Goal: Entertainment & Leisure: Consume media (video, audio)

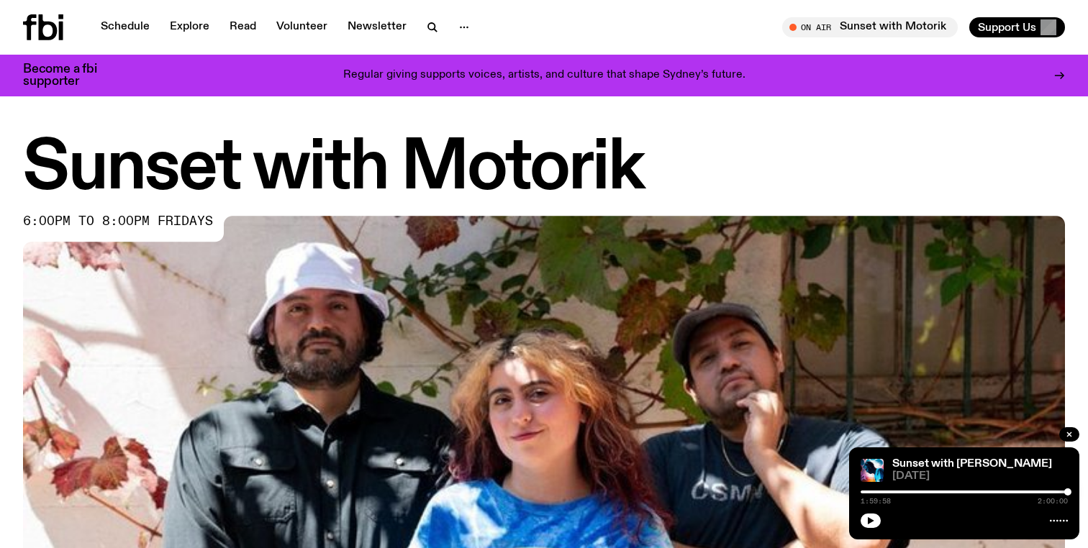
click at [48, 29] on icon at bounding box center [43, 27] width 40 height 26
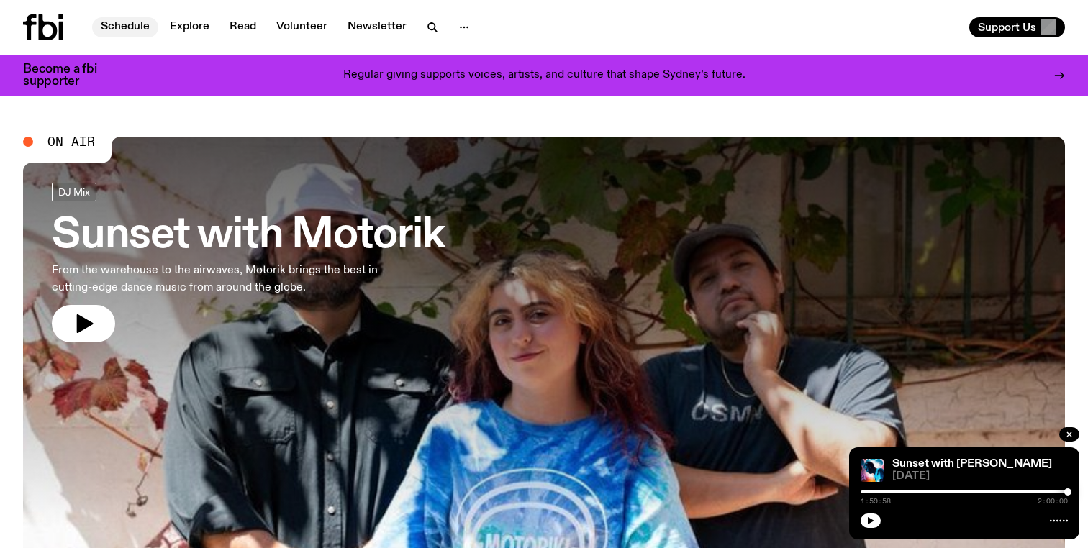
click at [128, 22] on link "Schedule" at bounding box center [125, 27] width 66 height 20
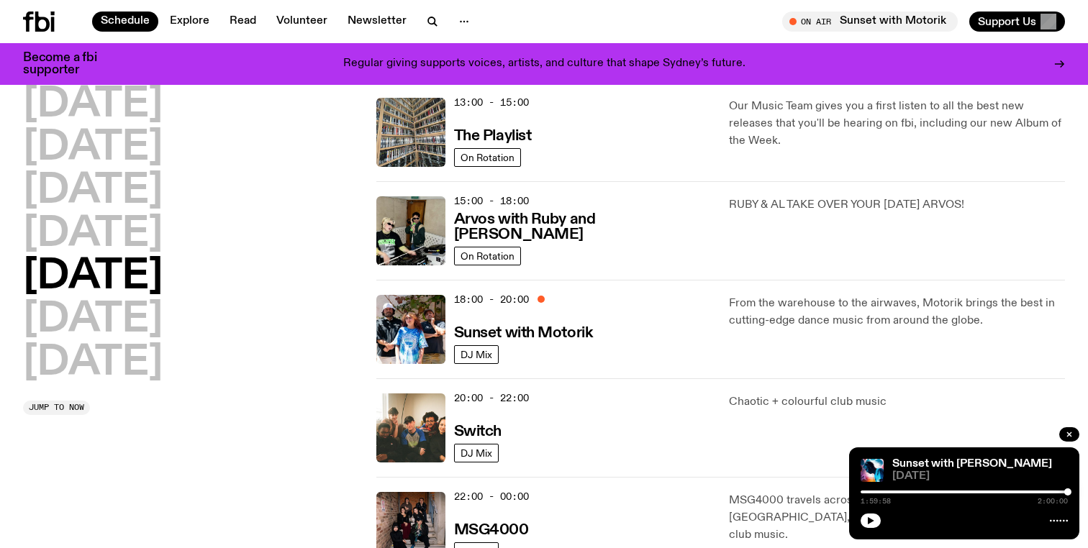
scroll to position [455, 0]
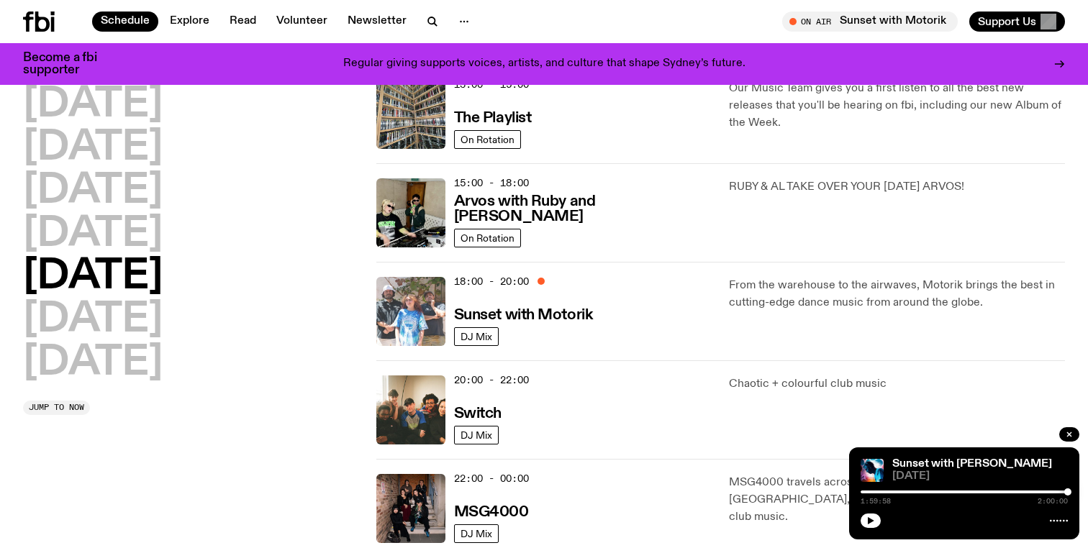
click at [440, 287] on img at bounding box center [410, 311] width 69 height 69
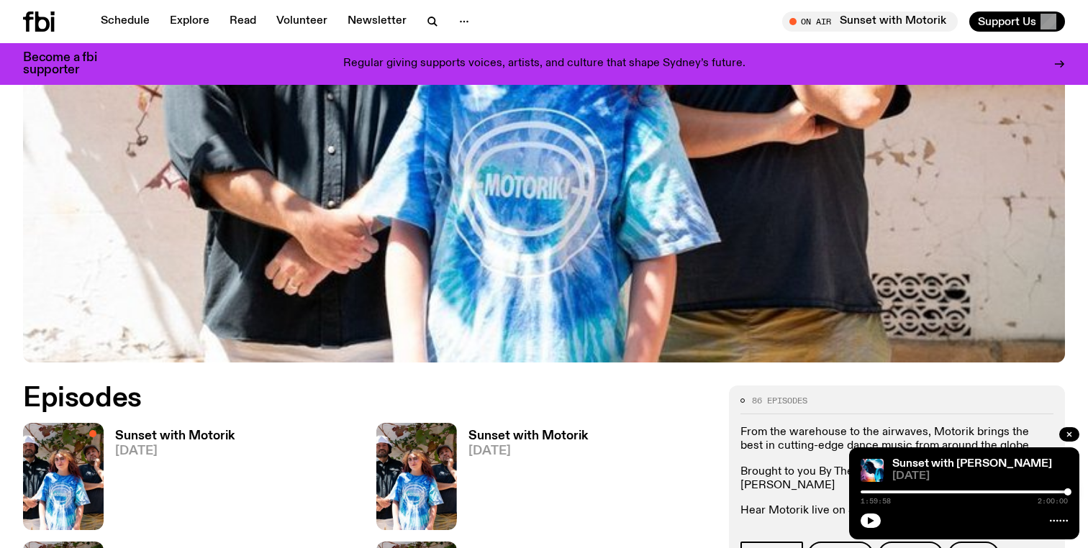
scroll to position [427, 0]
click at [1070, 438] on icon "button" at bounding box center [1069, 434] width 9 height 9
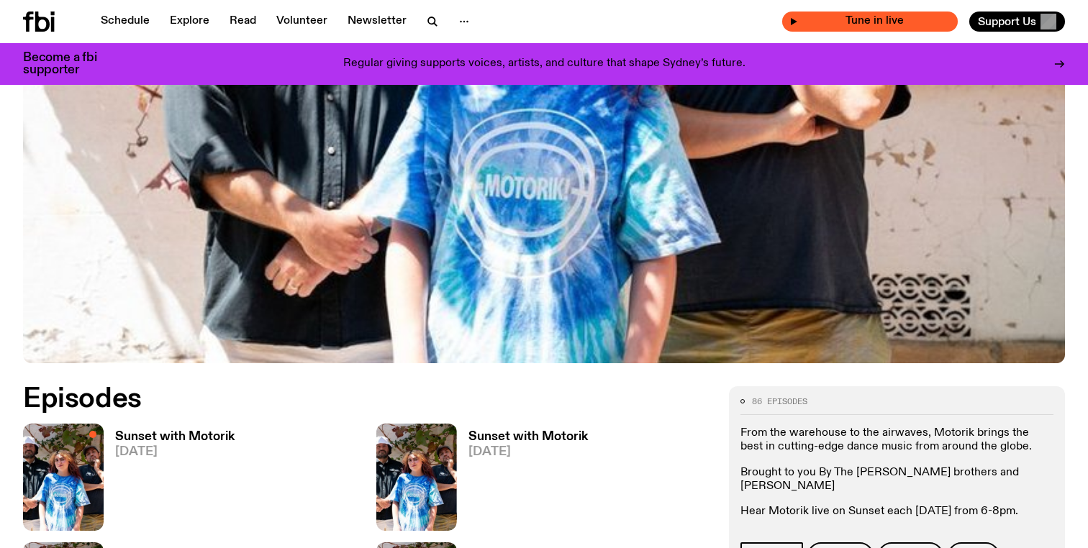
click at [899, 17] on span "Tune in live" at bounding box center [874, 21] width 153 height 11
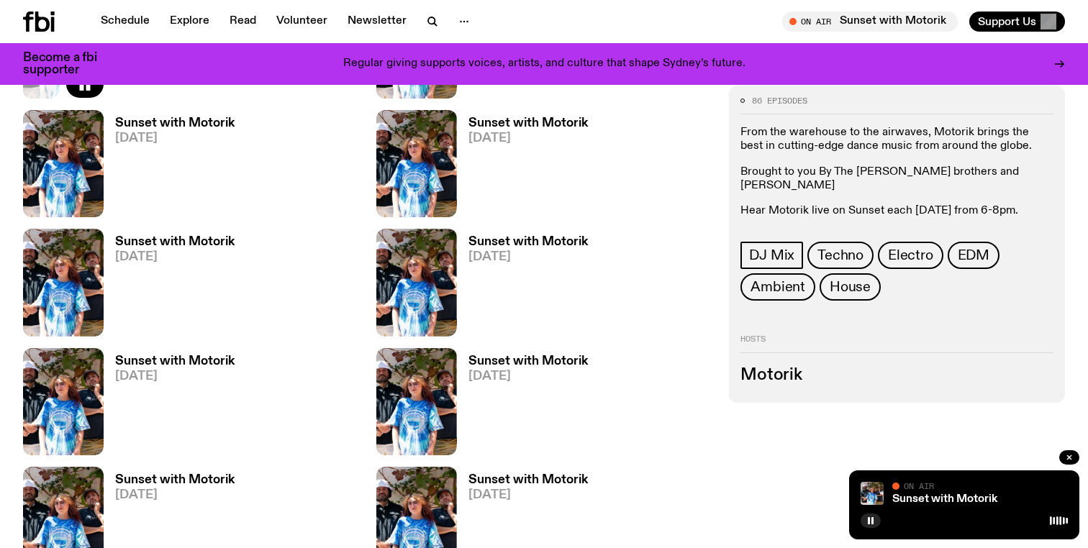
scroll to position [0, 0]
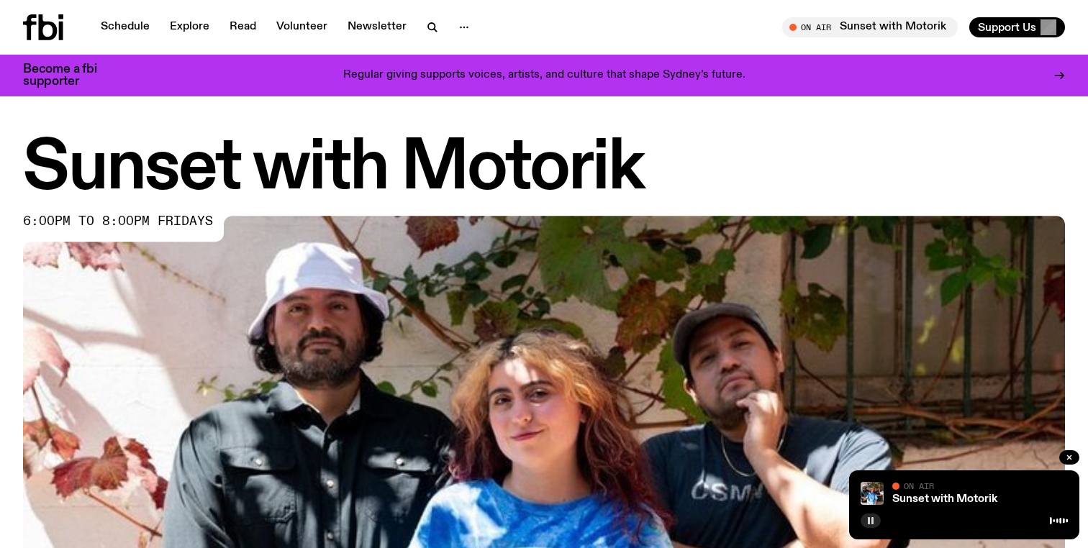
click at [869, 521] on rect "button" at bounding box center [869, 520] width 2 height 7
click at [870, 524] on icon "button" at bounding box center [870, 521] width 9 height 9
click at [876, 522] on button "button" at bounding box center [870, 521] width 20 height 14
click at [868, 524] on icon "button" at bounding box center [871, 520] width 6 height 7
